Goal: Task Accomplishment & Management: Use online tool/utility

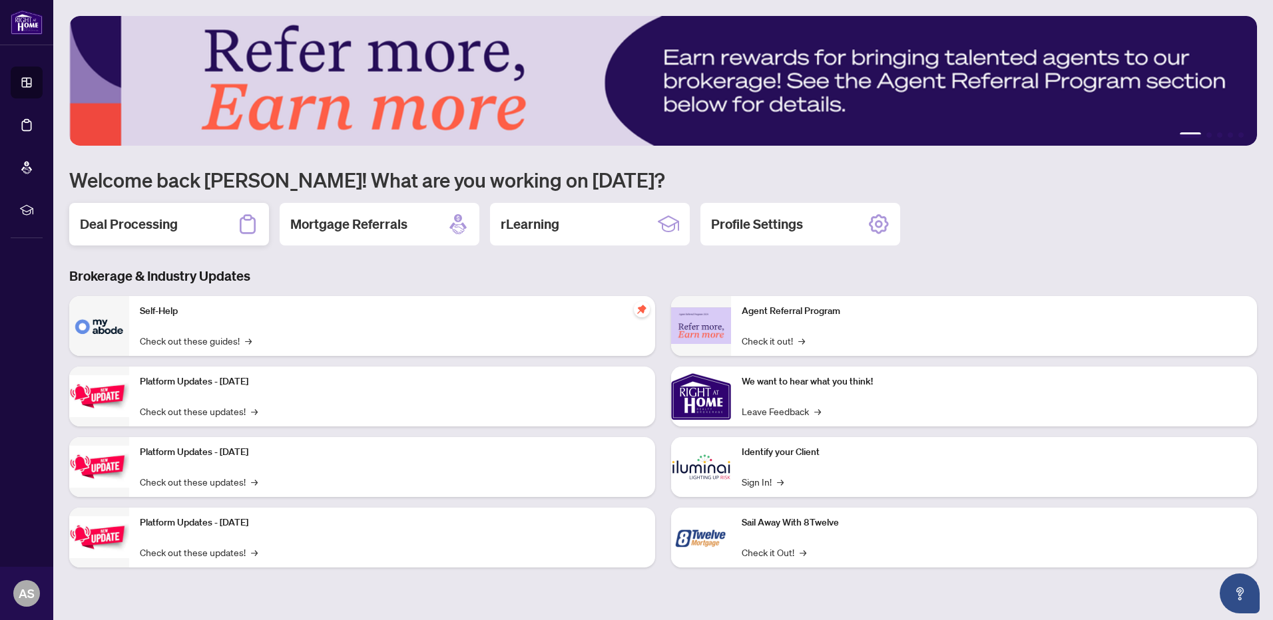
click at [130, 228] on h2 "Deal Processing" at bounding box center [129, 224] width 98 height 19
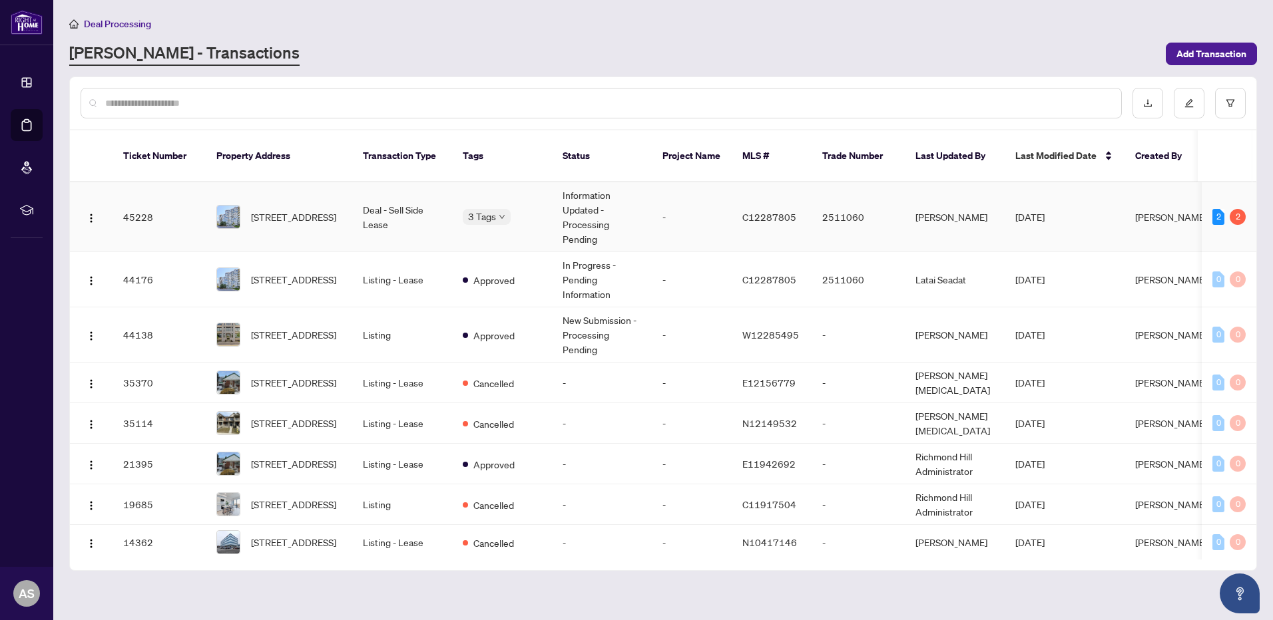
click at [371, 198] on td "Deal - Sell Side Lease" at bounding box center [402, 217] width 100 height 70
